Goal: Task Accomplishment & Management: Use online tool/utility

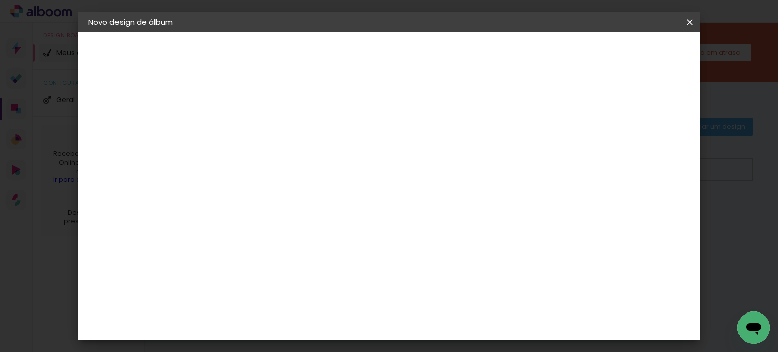
type input "IS"
type paper-input "IS"
type input "ISAAC & MIGUEL"
type paper-input "ISAAC & MIGUEL"
click at [0, 0] on slot "Avançar" at bounding box center [0, 0] width 0 height 0
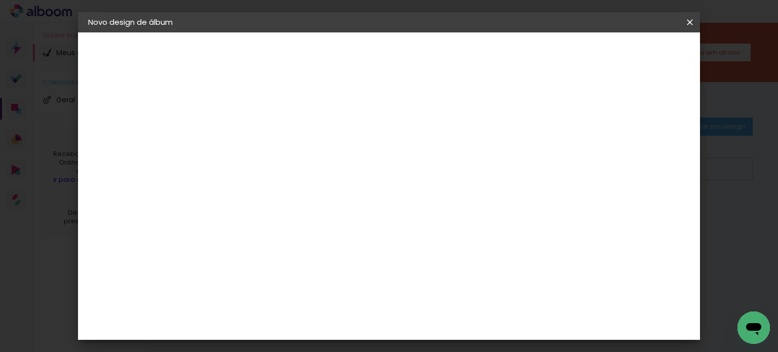
scroll to position [2194, 0]
click at [0, 0] on slot "Avançar" at bounding box center [0, 0] width 0 height 0
click at [322, 329] on span "25 × 25" at bounding box center [298, 339] width 47 height 21
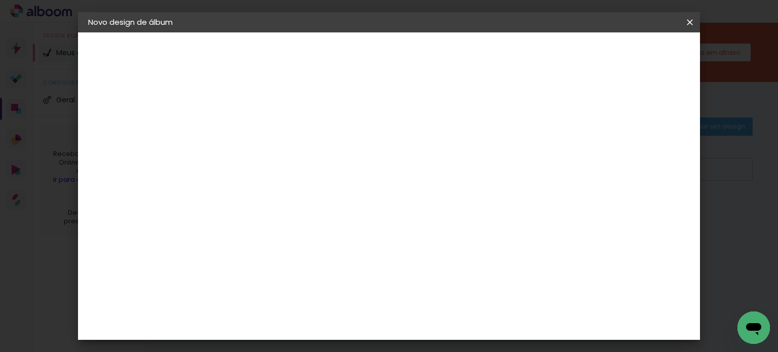
click at [0, 0] on slot "Avançar" at bounding box center [0, 0] width 0 height 0
click at [491, 50] on span "Iniciar design" at bounding box center [468, 57] width 45 height 14
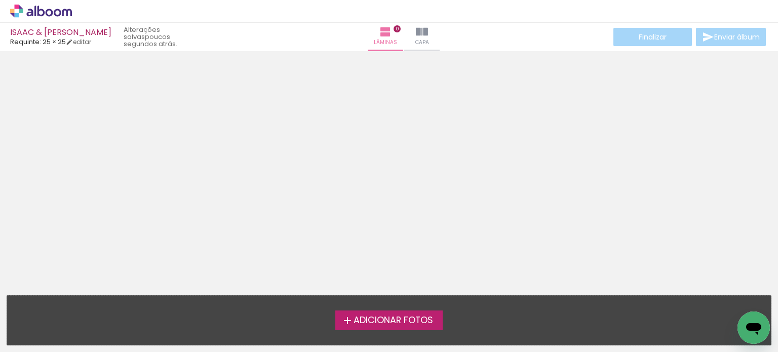
click at [425, 321] on span "Adicionar Fotos" at bounding box center [393, 320] width 80 height 9
click at [0, 0] on input "file" at bounding box center [0, 0] width 0 height 0
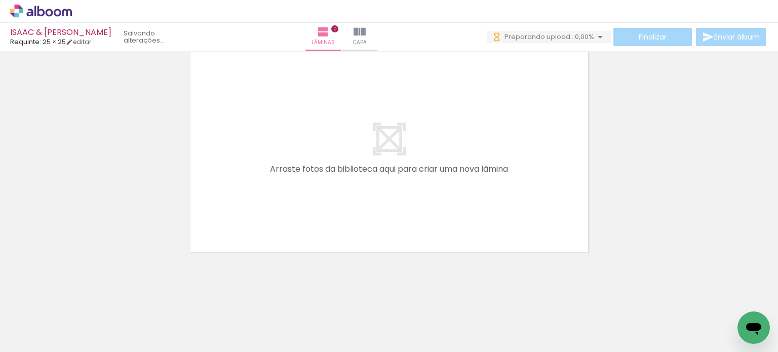
scroll to position [31, 0]
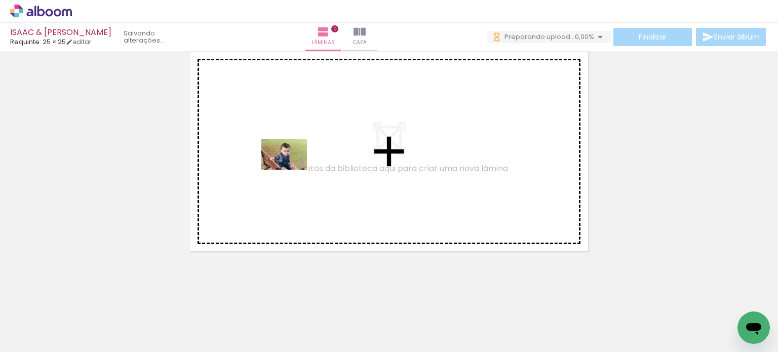
drag, startPoint x: 179, startPoint y: 323, endPoint x: 292, endPoint y: 170, distance: 190.1
click at [292, 170] on quentale-workspace at bounding box center [389, 176] width 778 height 352
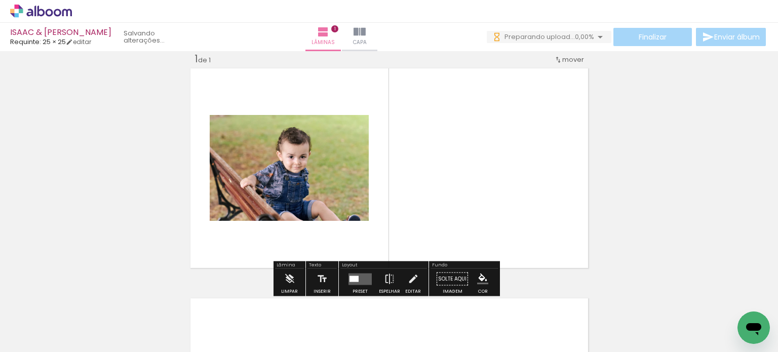
scroll to position [13, 0]
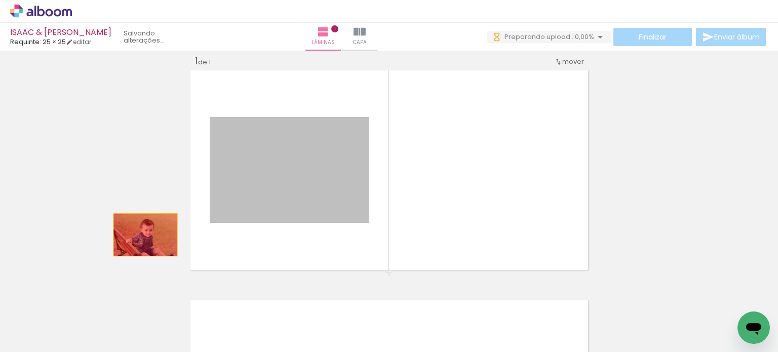
drag, startPoint x: 282, startPoint y: 206, endPoint x: 130, endPoint y: 222, distance: 152.8
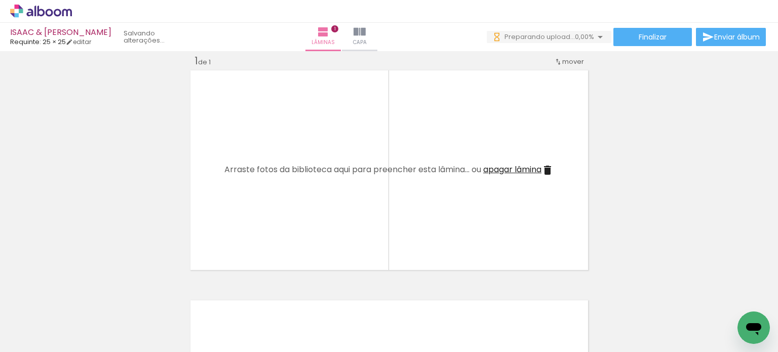
scroll to position [0, 995]
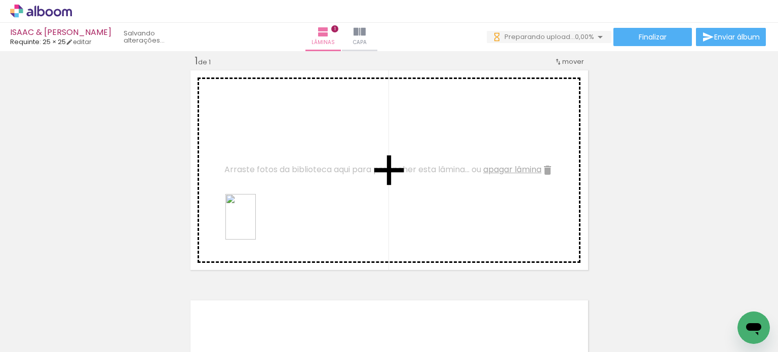
drag, startPoint x: 193, startPoint y: 318, endPoint x: 256, endPoint y: 224, distance: 112.4
click at [256, 224] on quentale-workspace at bounding box center [389, 176] width 778 height 352
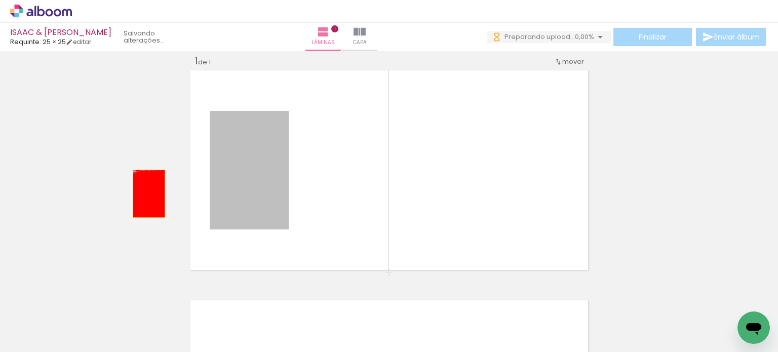
drag, startPoint x: 261, startPoint y: 186, endPoint x: 145, endPoint y: 193, distance: 116.7
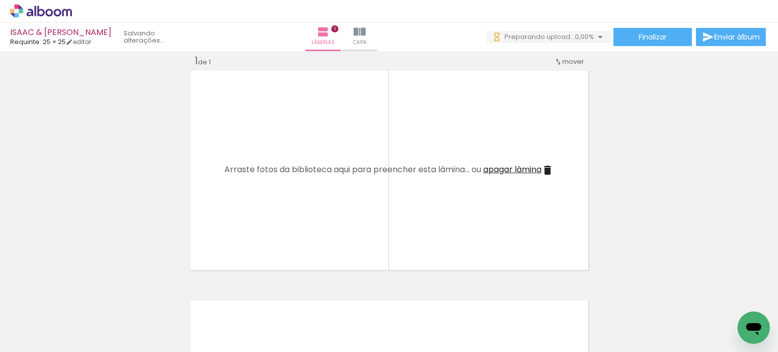
scroll to position [0, 270]
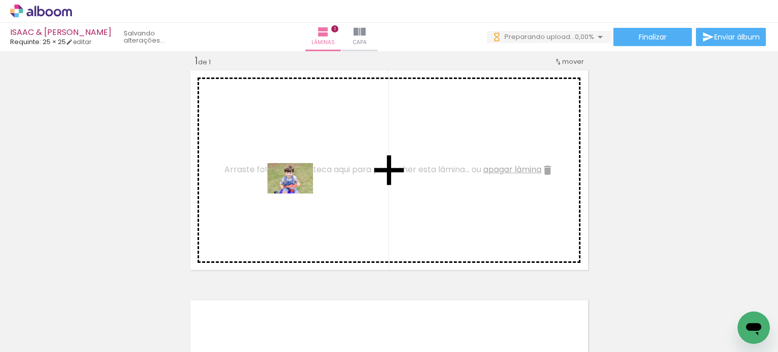
drag, startPoint x: 283, startPoint y: 322, endPoint x: 298, endPoint y: 193, distance: 129.5
click at [298, 193] on quentale-workspace at bounding box center [389, 176] width 778 height 352
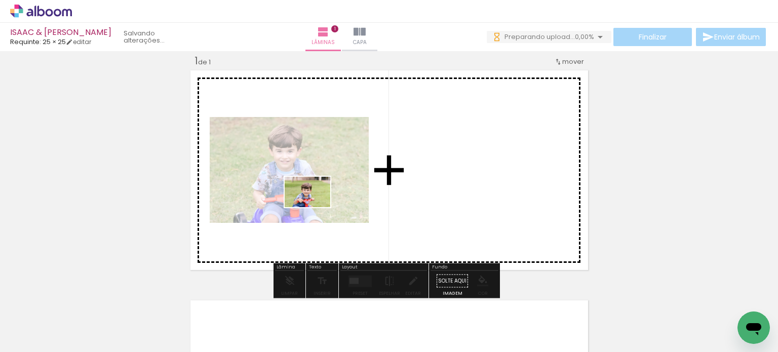
drag, startPoint x: 333, startPoint y: 290, endPoint x: 315, endPoint y: 207, distance: 84.5
click at [315, 207] on quentale-workspace at bounding box center [389, 176] width 778 height 352
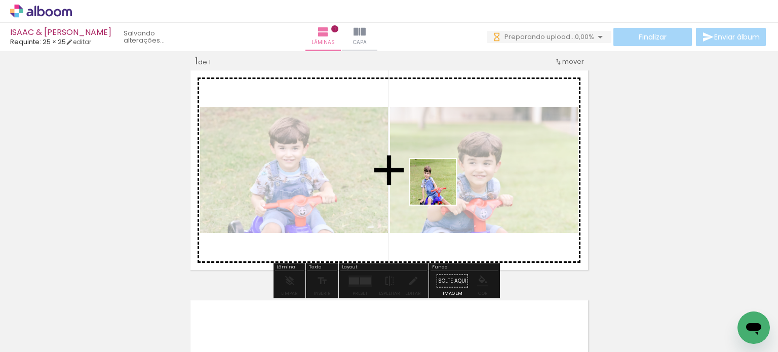
drag, startPoint x: 408, startPoint y: 312, endPoint x: 447, endPoint y: 172, distance: 145.6
click at [447, 172] on quentale-workspace at bounding box center [389, 176] width 778 height 352
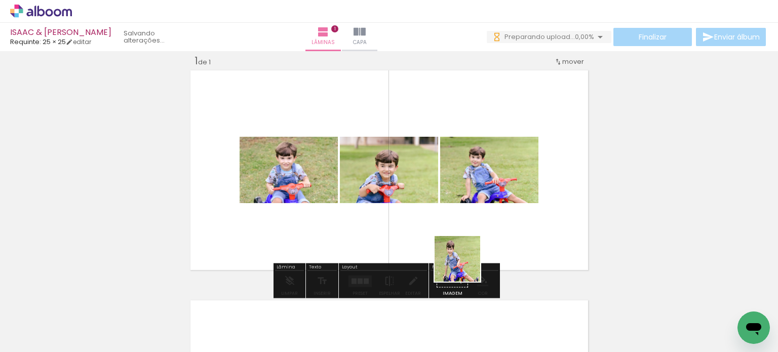
drag, startPoint x: 456, startPoint y: 318, endPoint x: 479, endPoint y: 204, distance: 115.7
click at [480, 202] on quentale-workspace at bounding box center [389, 176] width 778 height 352
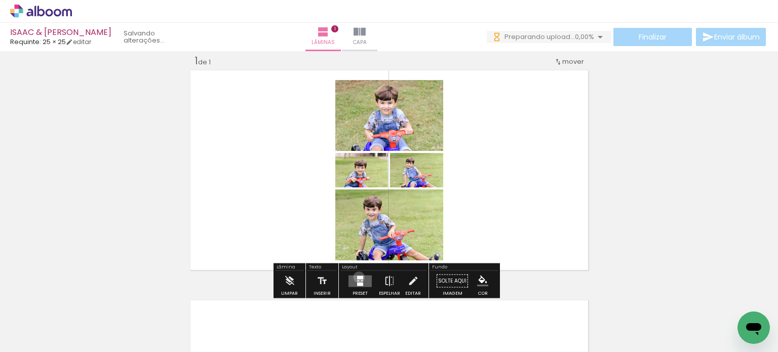
click at [357, 277] on div at bounding box center [360, 278] width 6 height 4
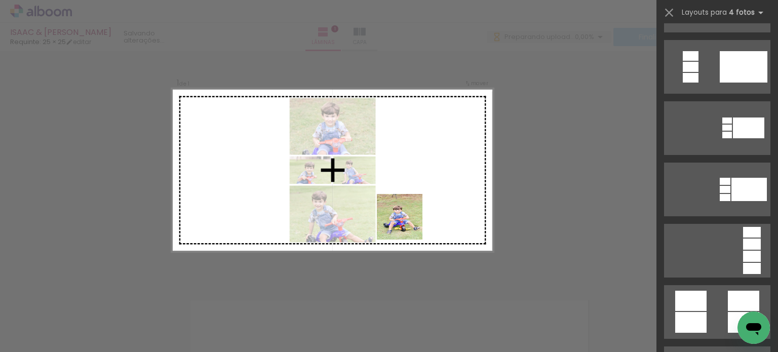
scroll to position [0, 0]
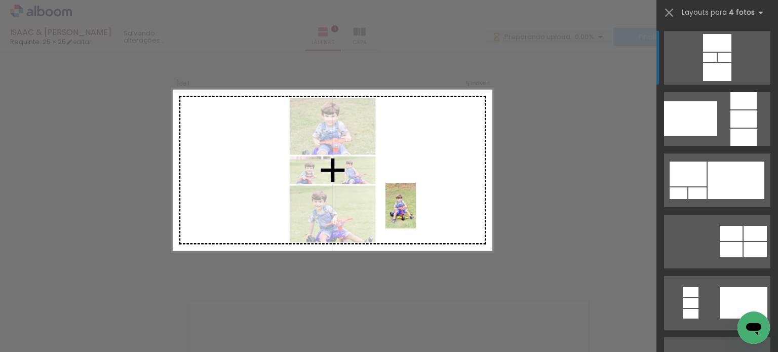
drag, startPoint x: 323, startPoint y: 320, endPoint x: 417, endPoint y: 212, distance: 143.6
click at [417, 212] on quentale-workspace at bounding box center [389, 176] width 778 height 352
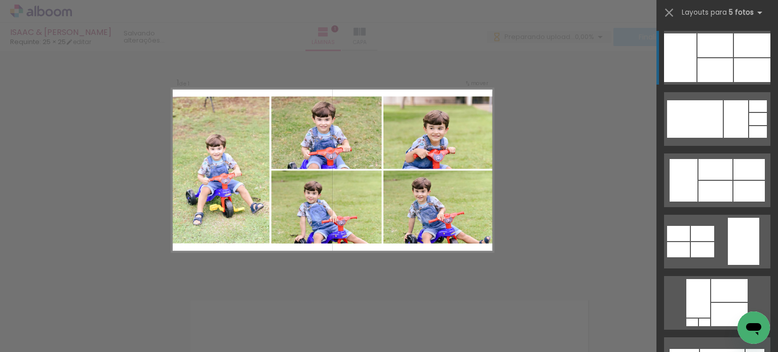
click at [722, 50] on div at bounding box center [714, 45] width 35 height 24
click at [721, 55] on div at bounding box center [714, 45] width 35 height 24
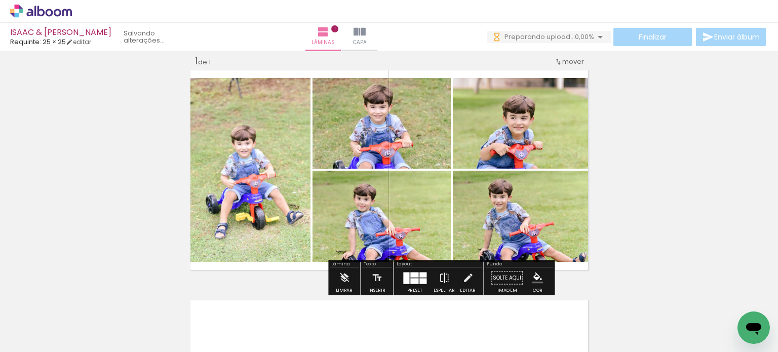
click at [439, 275] on iron-icon at bounding box center [444, 278] width 11 height 20
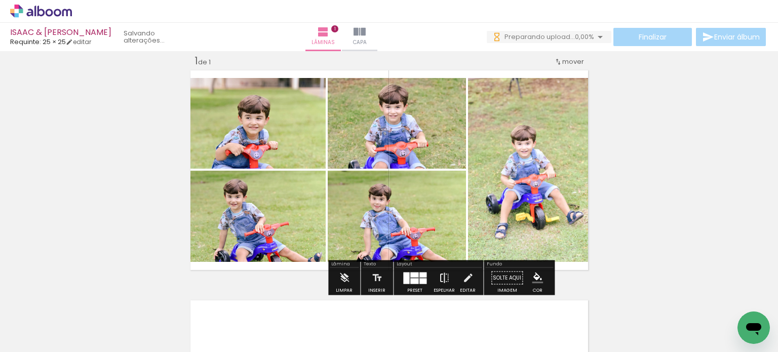
click at [445, 274] on iron-icon at bounding box center [444, 278] width 11 height 20
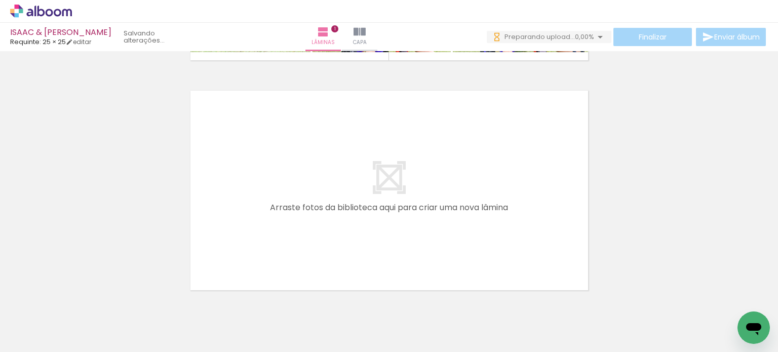
scroll to position [249, 0]
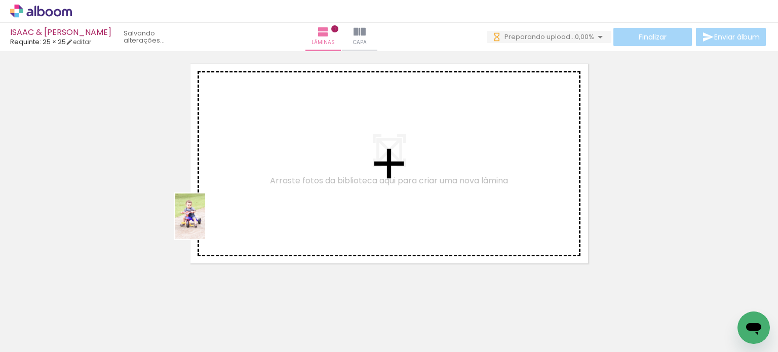
drag, startPoint x: 109, startPoint y: 321, endPoint x: 205, endPoint y: 224, distance: 136.8
click at [205, 224] on quentale-workspace at bounding box center [389, 176] width 778 height 352
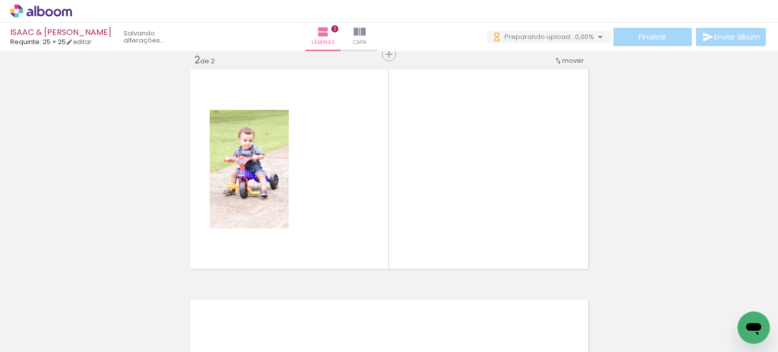
scroll to position [243, 0]
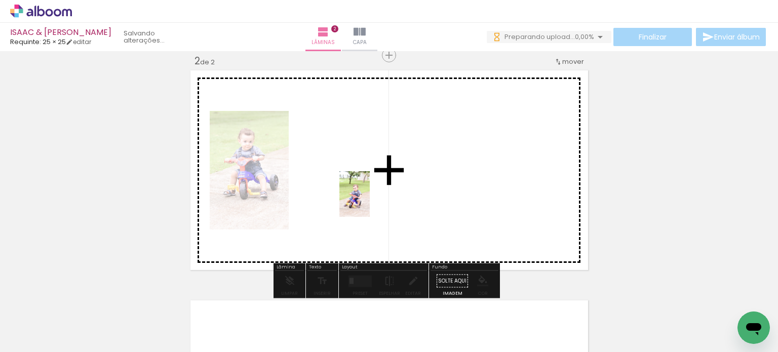
drag, startPoint x: 169, startPoint y: 313, endPoint x: 370, endPoint y: 202, distance: 229.4
click at [370, 202] on quentale-workspace at bounding box center [389, 176] width 778 height 352
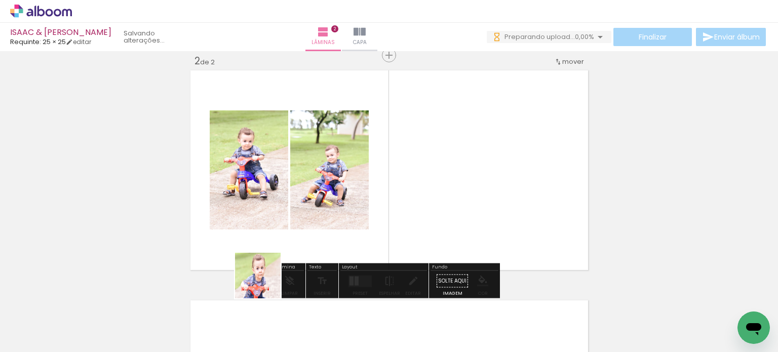
drag, startPoint x: 227, startPoint y: 325, endPoint x: 323, endPoint y: 251, distance: 121.0
click at [379, 192] on quentale-workspace at bounding box center [389, 176] width 778 height 352
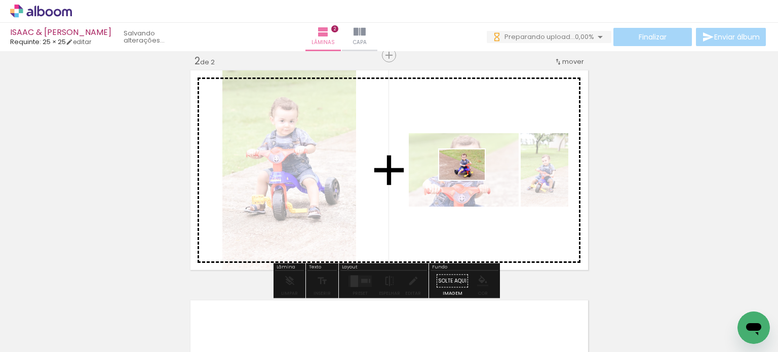
drag, startPoint x: 273, startPoint y: 319, endPoint x: 469, endPoint y: 180, distance: 240.4
click at [469, 180] on quentale-workspace at bounding box center [389, 176] width 778 height 352
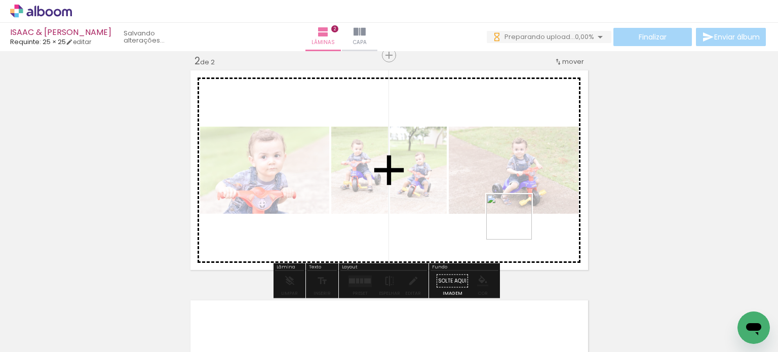
drag, startPoint x: 620, startPoint y: 322, endPoint x: 515, endPoint y: 233, distance: 137.6
click at [515, 223] on quentale-workspace at bounding box center [389, 176] width 778 height 352
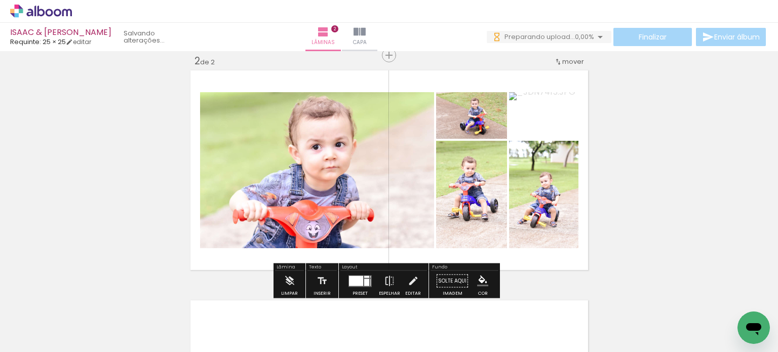
click at [367, 280] on quentale-layouter at bounding box center [359, 281] width 23 height 12
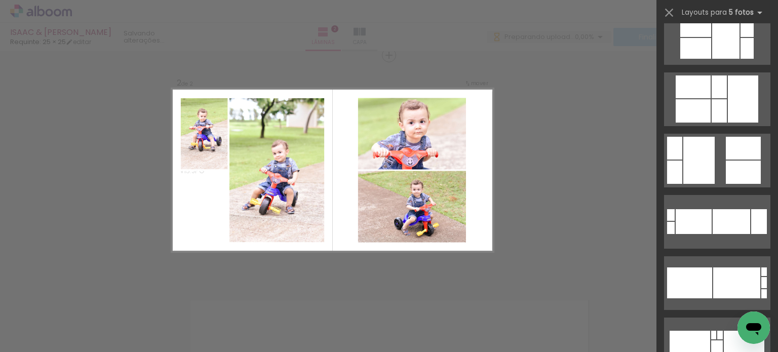
scroll to position [3883, 0]
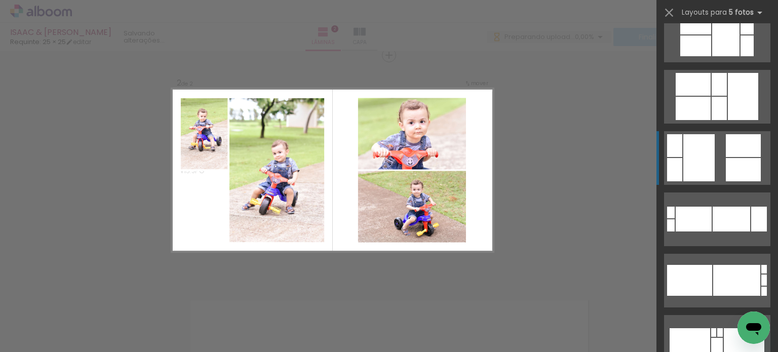
click at [726, 163] on div at bounding box center [743, 169] width 35 height 23
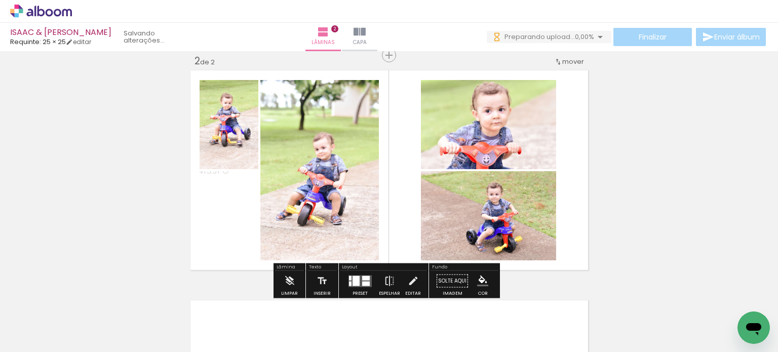
click at [361, 176] on quentale-photo at bounding box center [319, 170] width 119 height 180
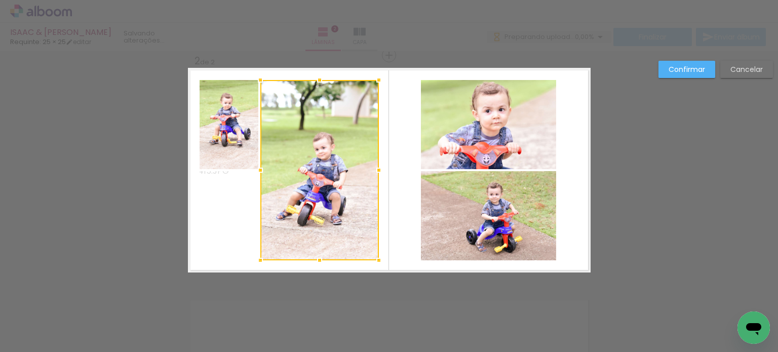
click at [231, 133] on quentale-photo at bounding box center [229, 124] width 59 height 89
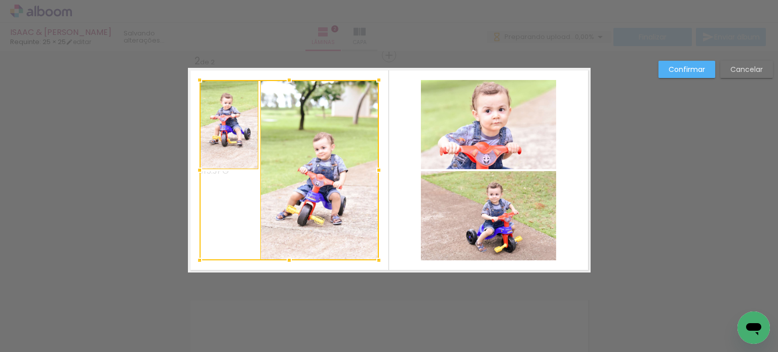
click at [240, 196] on div at bounding box center [289, 170] width 179 height 180
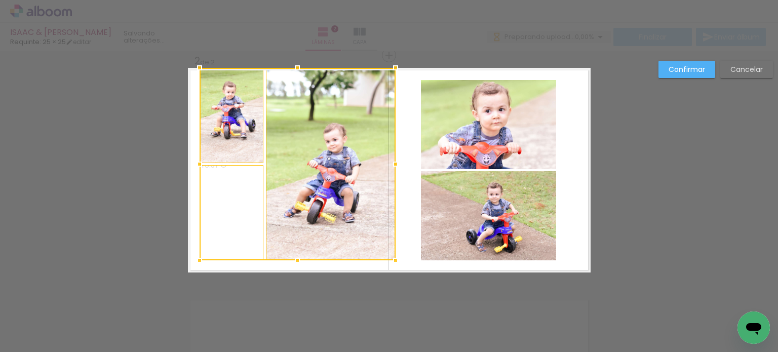
drag, startPoint x: 377, startPoint y: 77, endPoint x: 391, endPoint y: 69, distance: 16.3
click at [391, 69] on div at bounding box center [395, 68] width 20 height 20
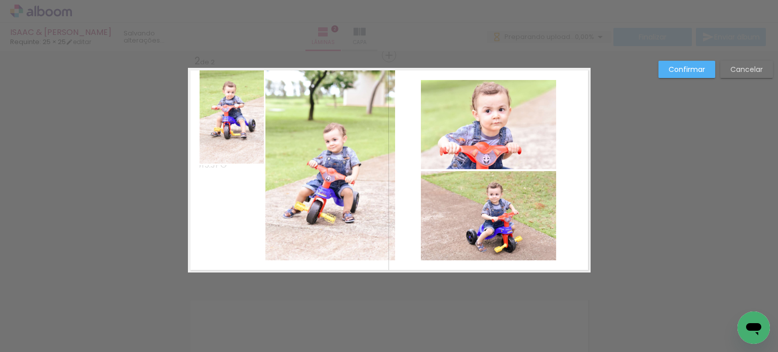
click at [250, 136] on quentale-photo at bounding box center [232, 115] width 64 height 95
click at [321, 161] on quentale-photo at bounding box center [330, 164] width 130 height 192
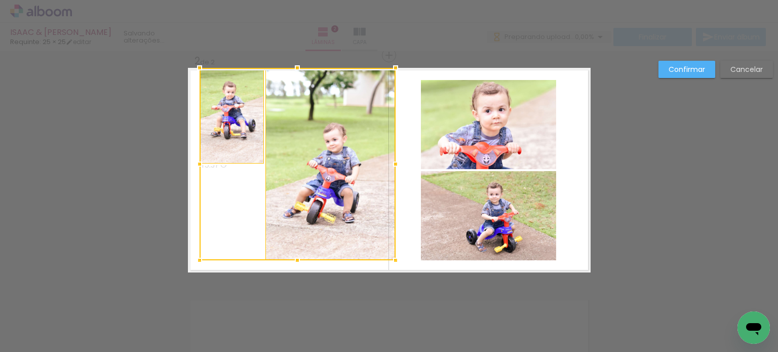
drag, startPoint x: 245, startPoint y: 218, endPoint x: 240, endPoint y: 220, distance: 5.7
click at [244, 218] on div at bounding box center [298, 164] width 196 height 192
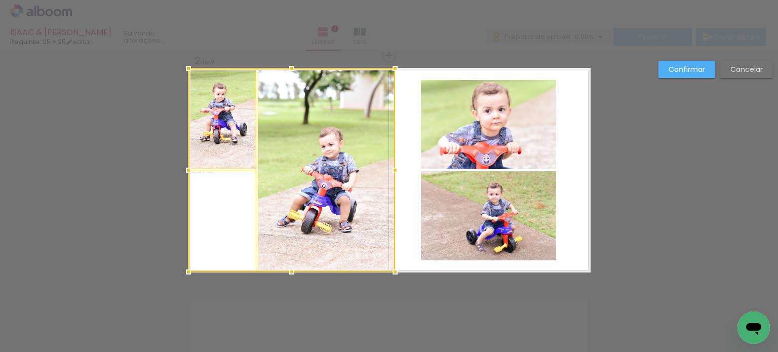
drag, startPoint x: 194, startPoint y: 262, endPoint x: 185, endPoint y: 272, distance: 14.3
click at [185, 272] on div at bounding box center [188, 272] width 20 height 20
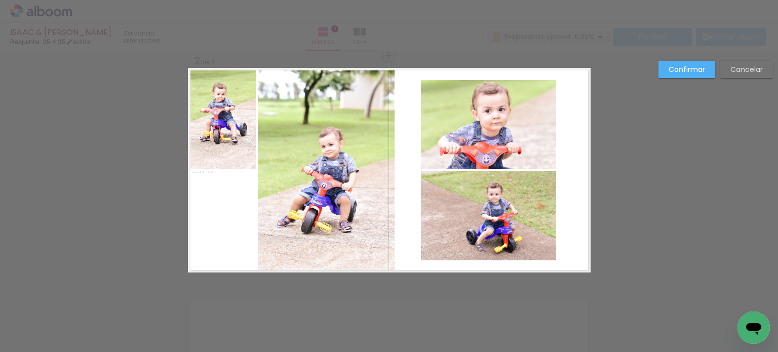
click at [520, 137] on quentale-photo at bounding box center [488, 124] width 135 height 89
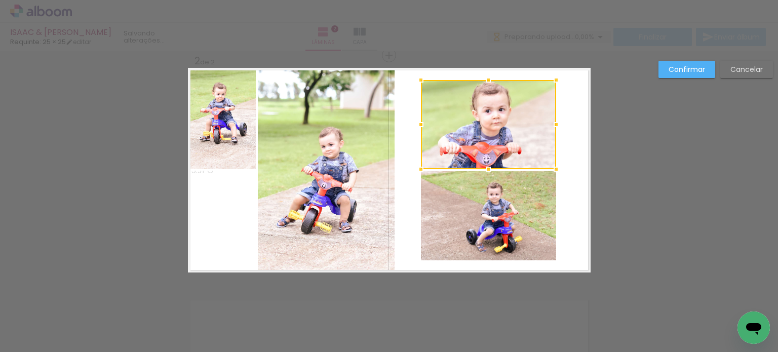
click at [516, 212] on quentale-photo at bounding box center [488, 215] width 135 height 89
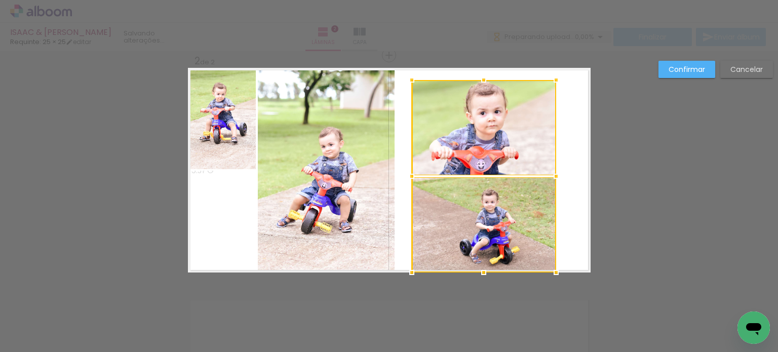
drag, startPoint x: 417, startPoint y: 262, endPoint x: 409, endPoint y: 270, distance: 11.1
click at [409, 270] on div at bounding box center [412, 272] width 20 height 20
click at [475, 144] on quentale-photo at bounding box center [483, 127] width 144 height 95
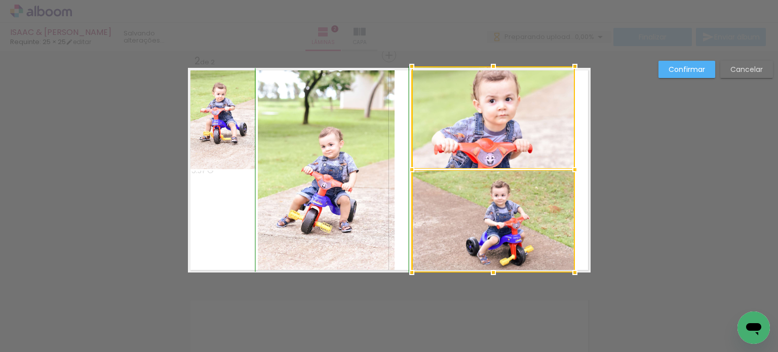
drag, startPoint x: 553, startPoint y: 80, endPoint x: 571, endPoint y: 72, distance: 19.1
click at [571, 72] on div at bounding box center [575, 66] width 20 height 20
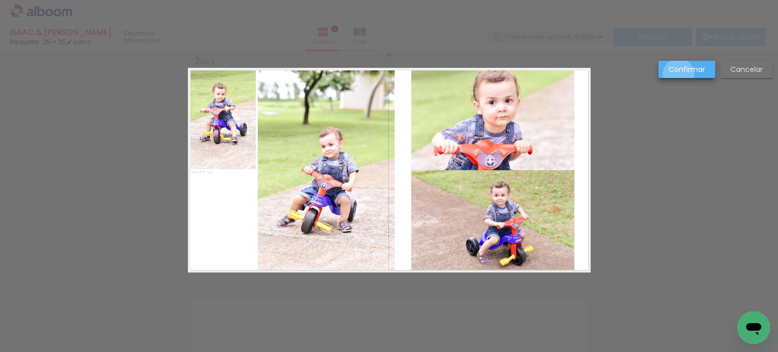
click at [679, 74] on paper-button "Confirmar" at bounding box center [686, 69] width 57 height 17
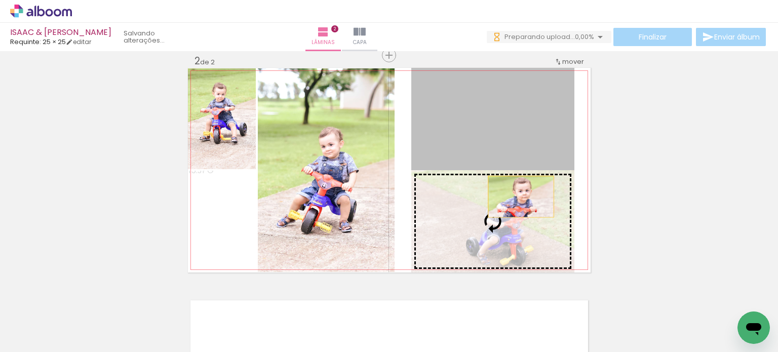
drag, startPoint x: 521, startPoint y: 129, endPoint x: 519, endPoint y: 208, distance: 79.5
click at [0, 0] on slot at bounding box center [0, 0] width 0 height 0
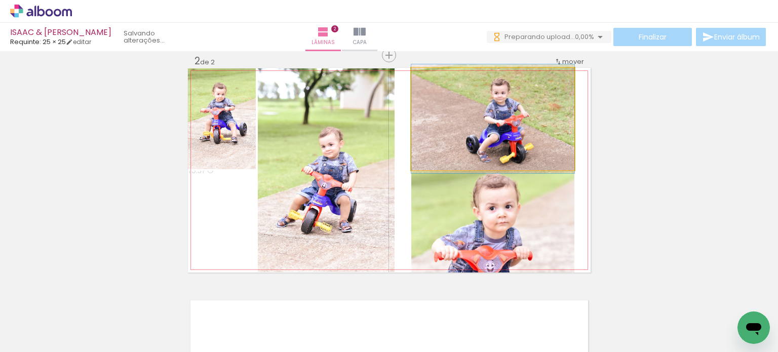
drag, startPoint x: 543, startPoint y: 139, endPoint x: 537, endPoint y: 139, distance: 6.1
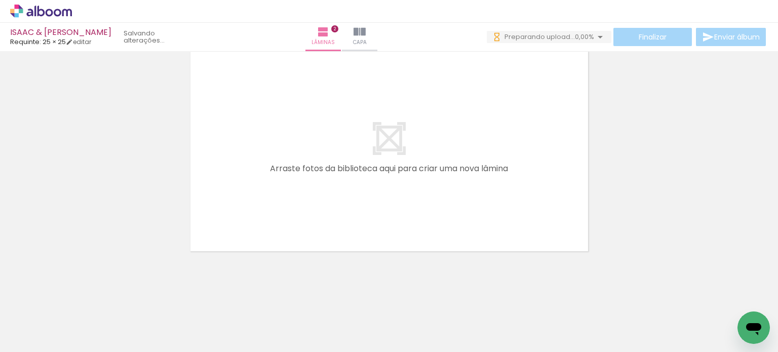
scroll to position [0, 0]
click at [51, 321] on iron-icon at bounding box center [52, 322] width 8 height 8
click at [0, 0] on slot "Não utilizadas" at bounding box center [0, 0] width 0 height 0
type input "Não utilizadas"
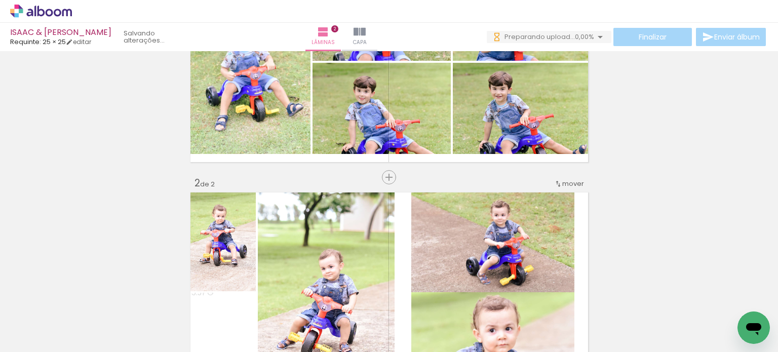
scroll to position [120, 0]
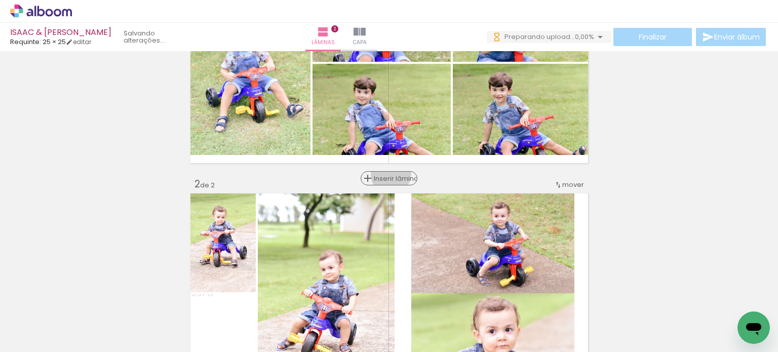
click at [387, 175] on span "Inserir lâmina" at bounding box center [394, 178] width 40 height 7
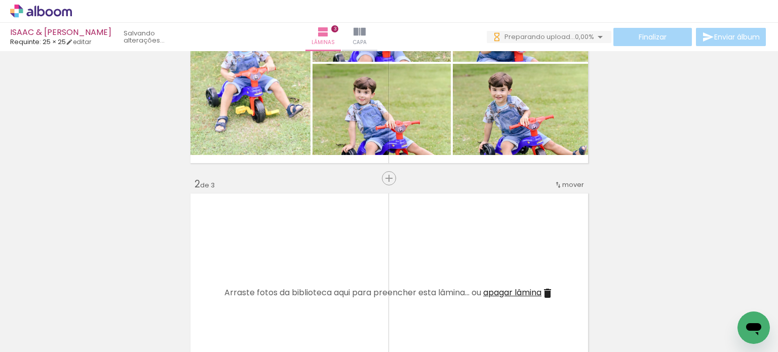
scroll to position [0, 486]
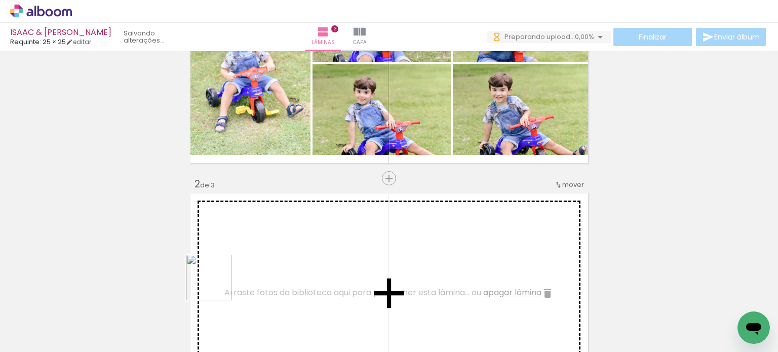
drag, startPoint x: 206, startPoint y: 307, endPoint x: 225, endPoint y: 295, distance: 23.0
click at [227, 266] on quentale-workspace at bounding box center [389, 176] width 778 height 352
drag, startPoint x: 204, startPoint y: 322, endPoint x: 279, endPoint y: 266, distance: 93.4
click at [276, 259] on quentale-workspace at bounding box center [389, 176] width 778 height 352
drag, startPoint x: 235, startPoint y: 324, endPoint x: 301, endPoint y: 259, distance: 92.4
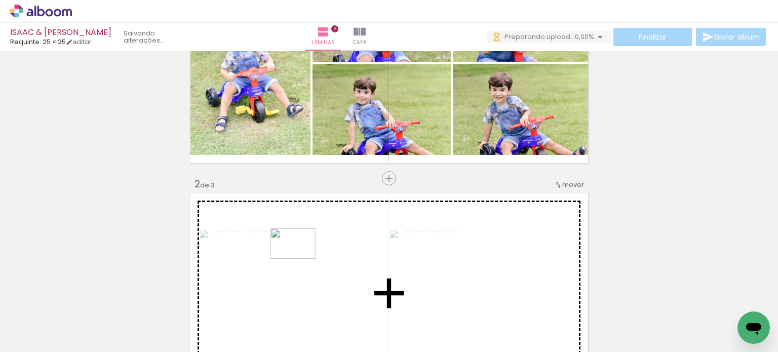
click at [301, 259] on quentale-workspace at bounding box center [389, 176] width 778 height 352
